Goal: Information Seeking & Learning: Understand process/instructions

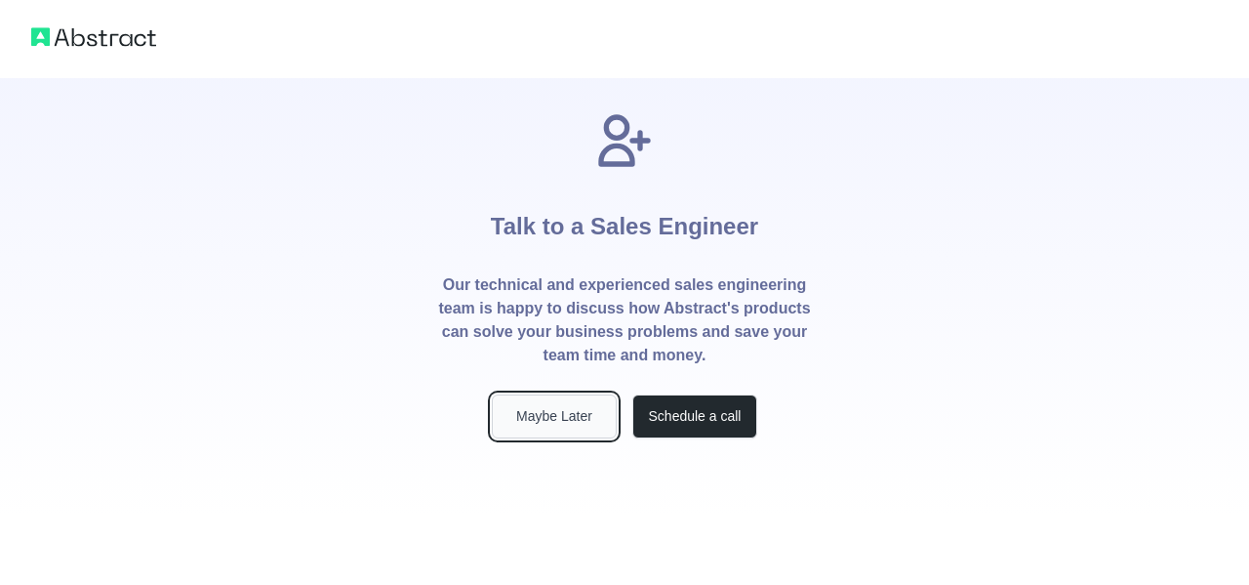
click at [586, 411] on button "Maybe Later" at bounding box center [554, 416] width 125 height 44
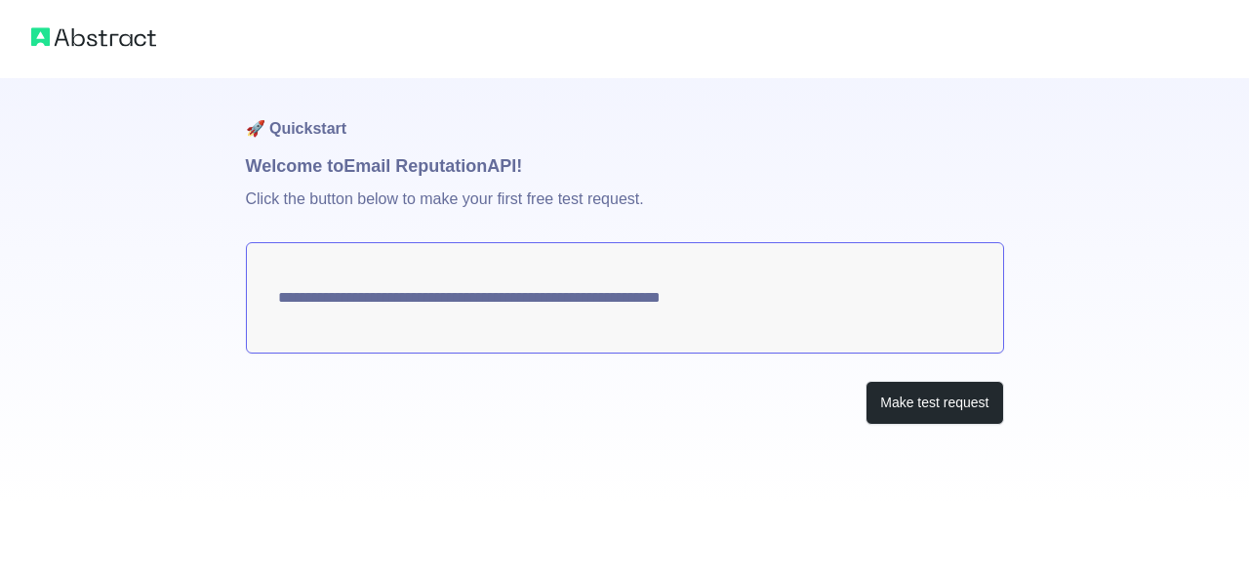
click at [97, 49] on img at bounding box center [93, 36] width 125 height 27
click at [88, 29] on img at bounding box center [93, 36] width 125 height 27
click at [44, 34] on img at bounding box center [93, 36] width 125 height 27
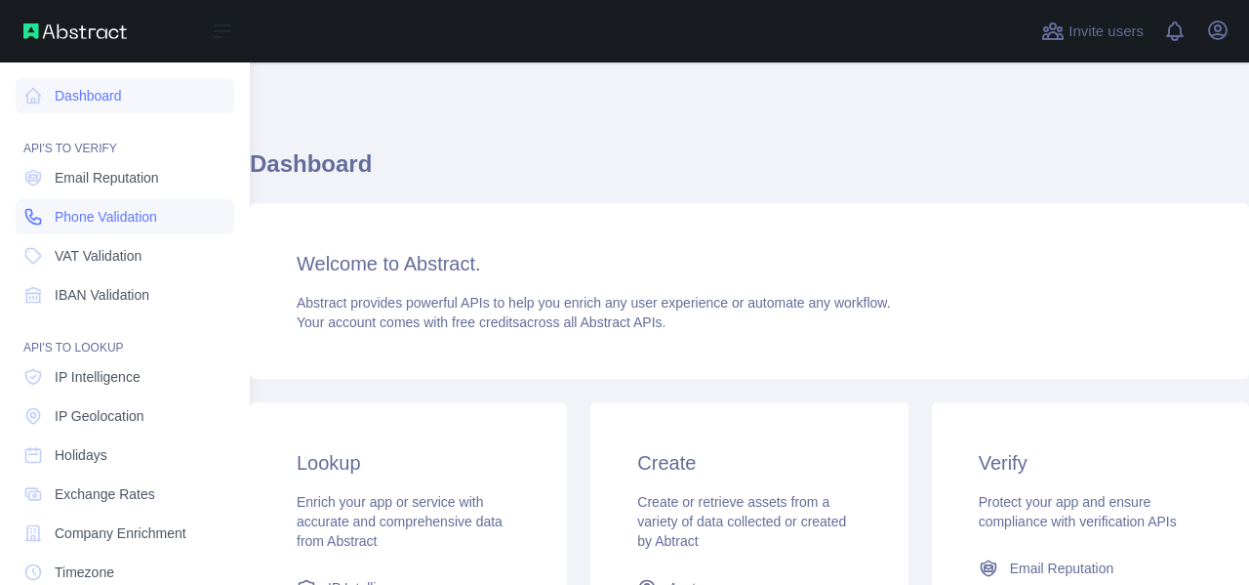
click at [27, 212] on icon at bounding box center [33, 217] width 20 height 20
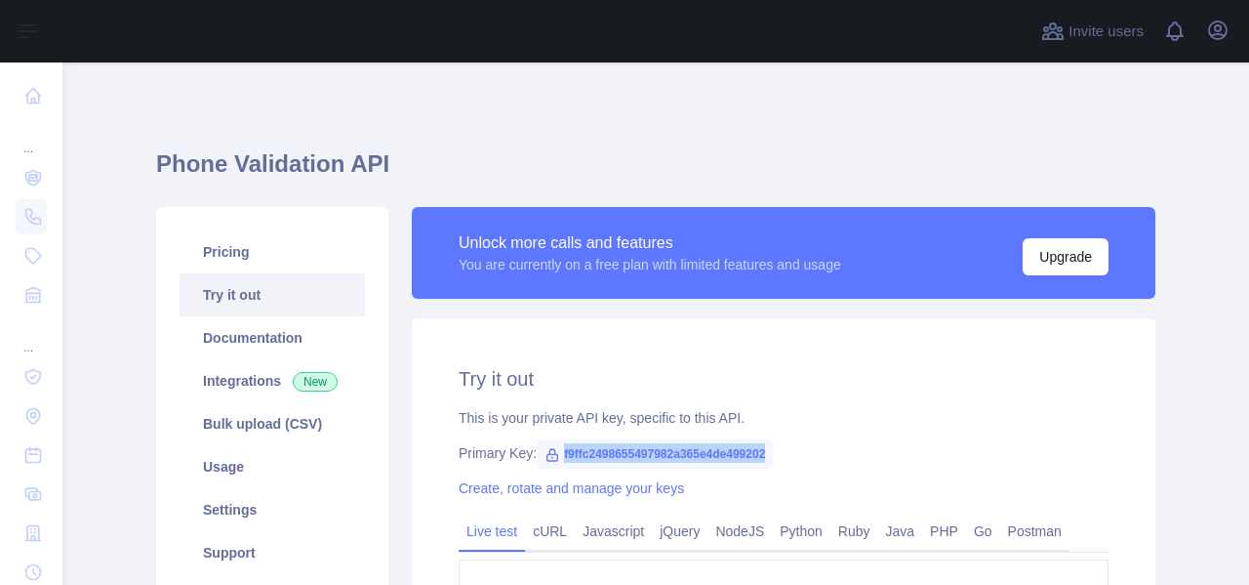
drag, startPoint x: 787, startPoint y: 445, endPoint x: 555, endPoint y: 451, distance: 231.4
click at [555, 451] on div "Primary Key: f9ffc2498655497982a365e4de499202" at bounding box center [784, 453] width 650 height 20
copy span "f9ffc2498655497982a365e4de499202"
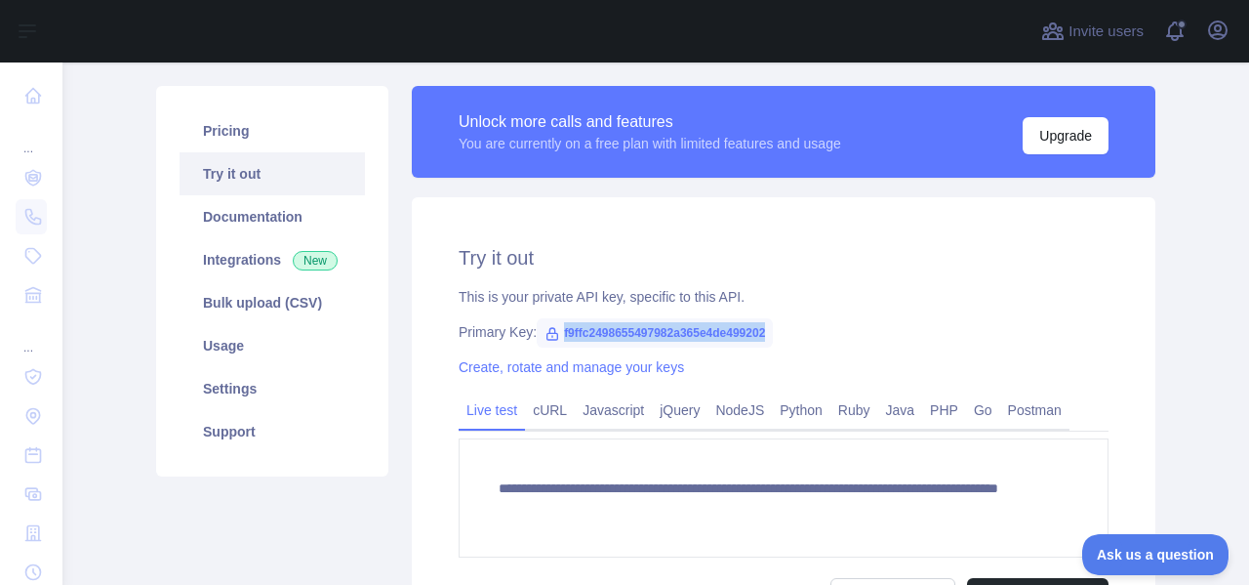
scroll to position [123, 0]
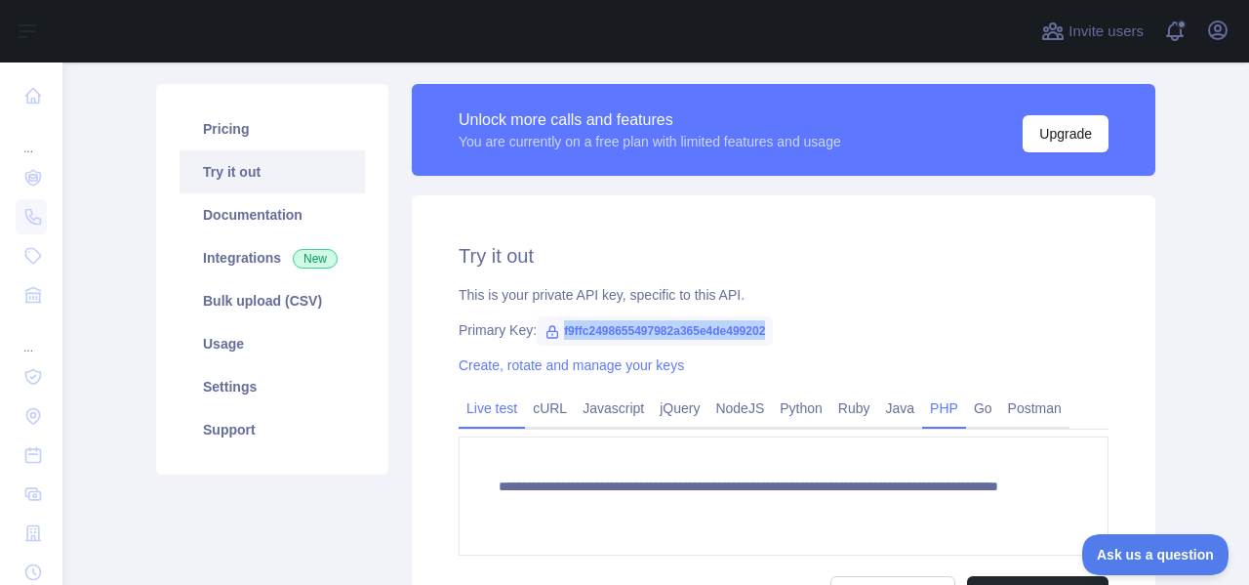
click at [950, 407] on link "PHP" at bounding box center [944, 407] width 44 height 31
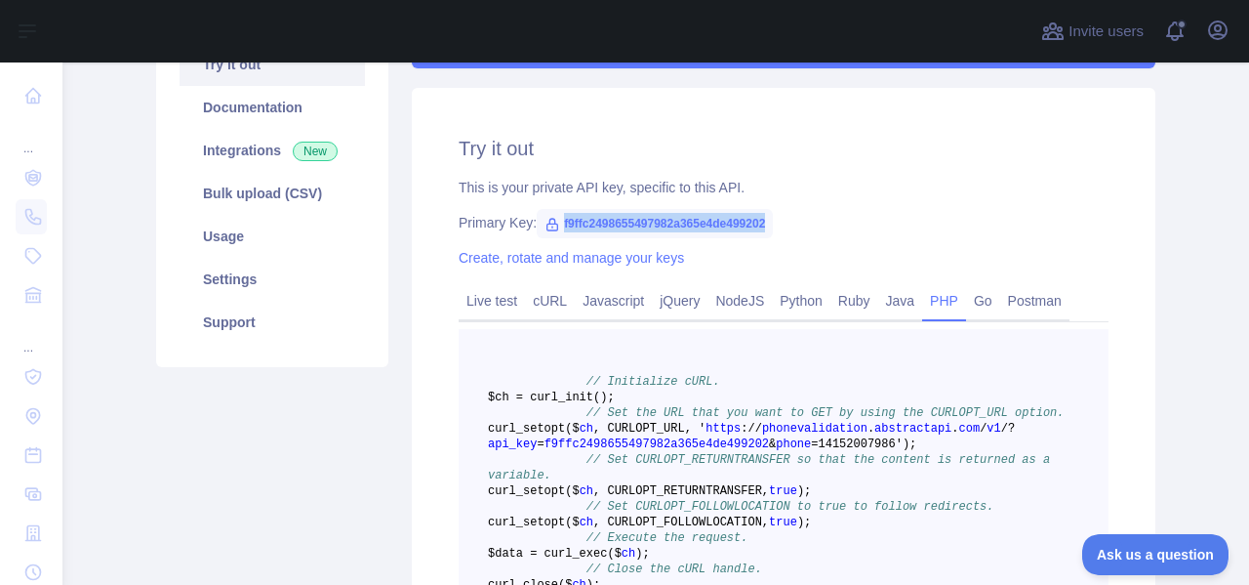
scroll to position [237, 0]
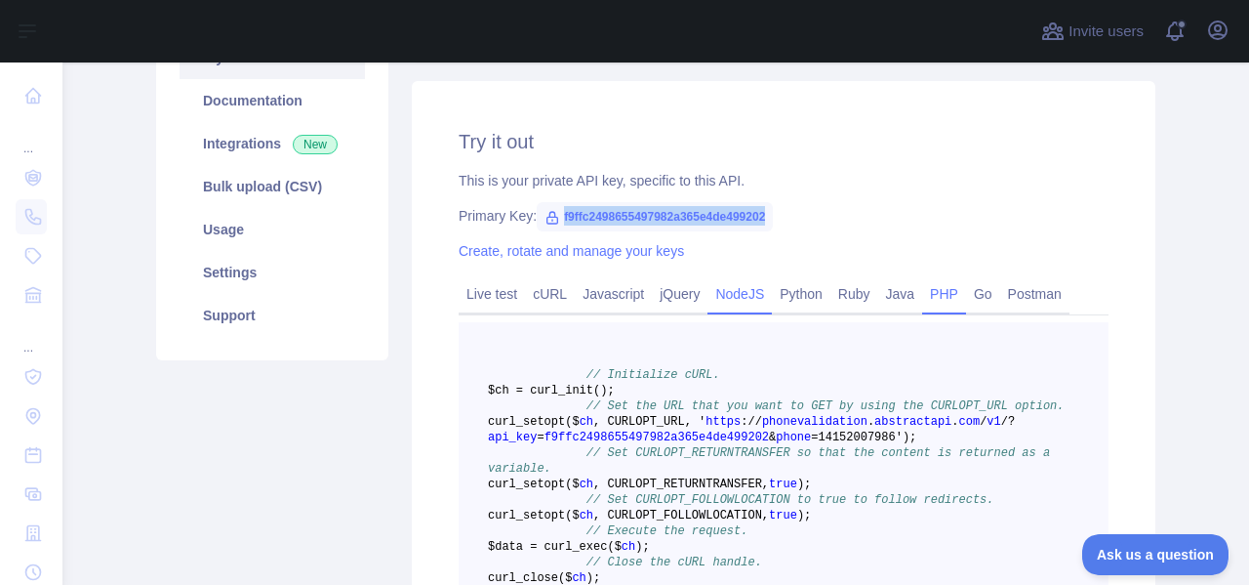
click at [764, 297] on link "NodeJS" at bounding box center [740, 293] width 64 height 31
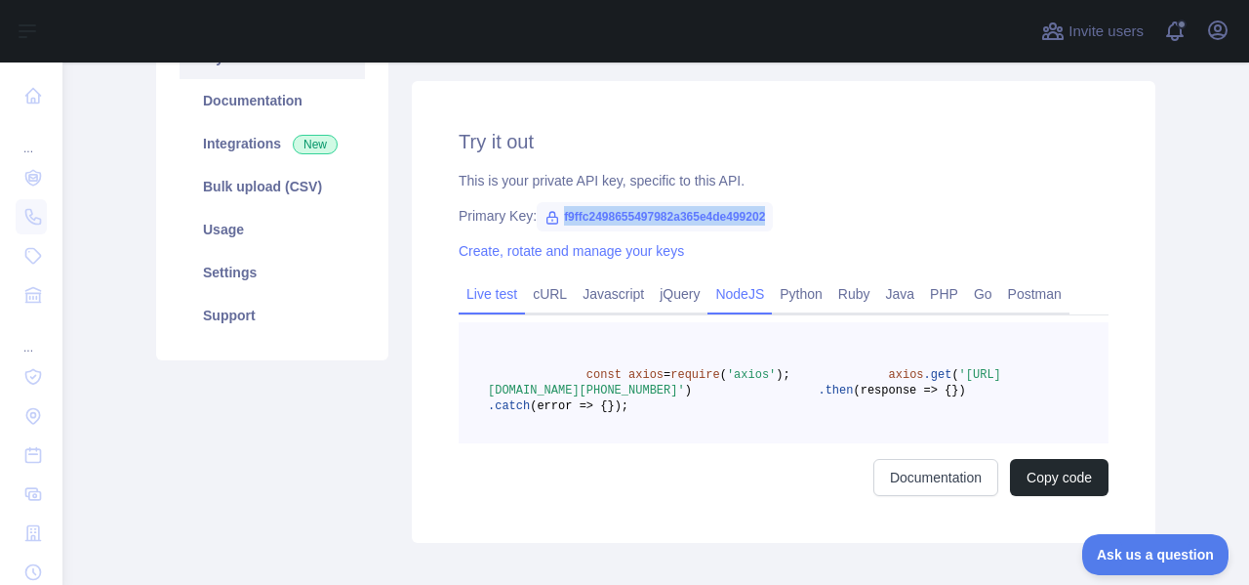
click at [495, 312] on div "Live test" at bounding box center [492, 299] width 66 height 30
click at [494, 309] on div "Live test" at bounding box center [492, 299] width 66 height 30
click at [548, 307] on link "cURL" at bounding box center [550, 293] width 50 height 31
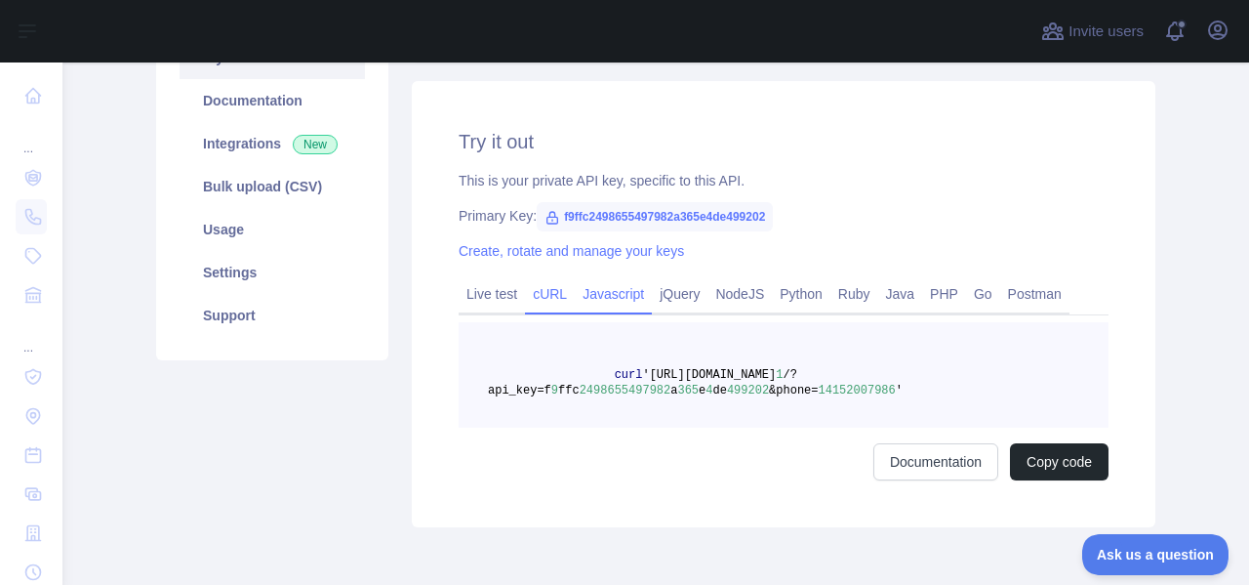
click at [599, 307] on link "Javascript" at bounding box center [613, 293] width 77 height 31
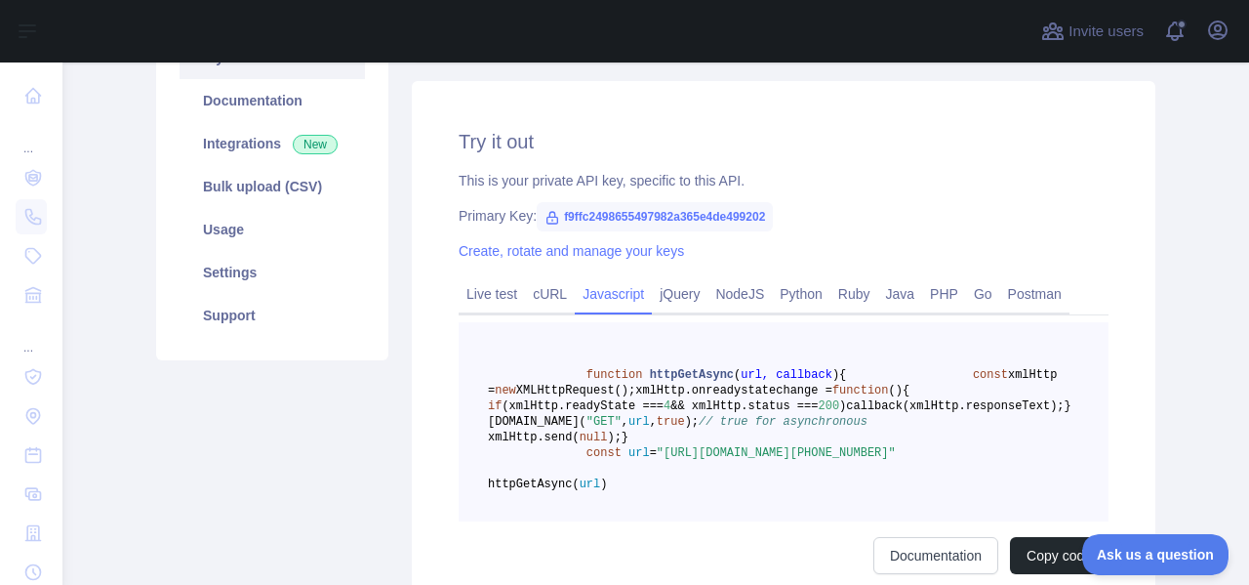
click at [652, 303] on link "Javascript" at bounding box center [613, 293] width 77 height 31
click at [717, 299] on link "NodeJS" at bounding box center [740, 293] width 64 height 31
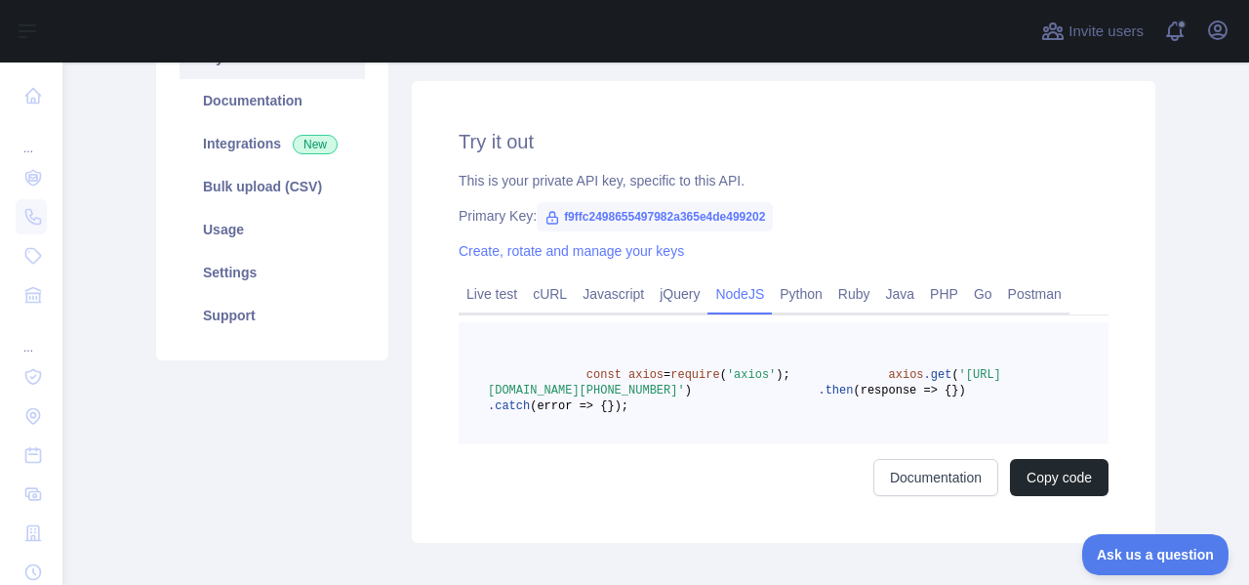
click at [772, 297] on link "NodeJS" at bounding box center [740, 293] width 64 height 31
